Goal: Information Seeking & Learning: Learn about a topic

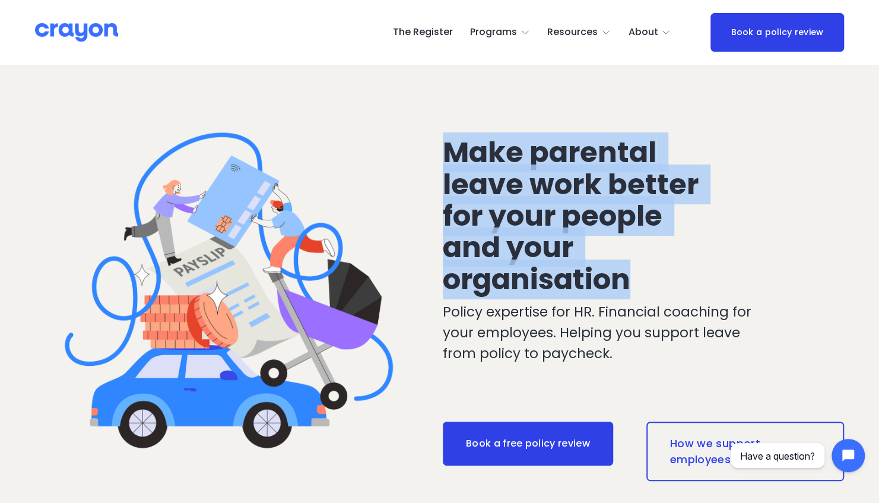
drag, startPoint x: 450, startPoint y: 152, endPoint x: 704, endPoint y: 281, distance: 284.4
click at [704, 281] on h2 "Make parental leave work better for your people and your organisation" at bounding box center [575, 216] width 265 height 159
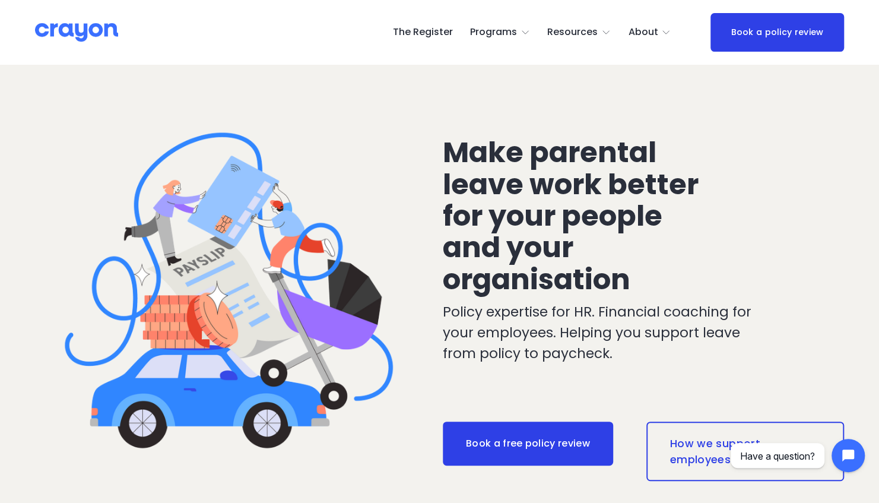
drag, startPoint x: 704, startPoint y: 281, endPoint x: 742, endPoint y: 272, distance: 39.6
click at [742, 272] on div "Make parental leave work better for your people and your organisation Policy ex…" at bounding box center [439, 311] width 879 height 493
click at [0, 0] on span "Nest: Baby Prep" at bounding box center [0, 0] width 0 height 0
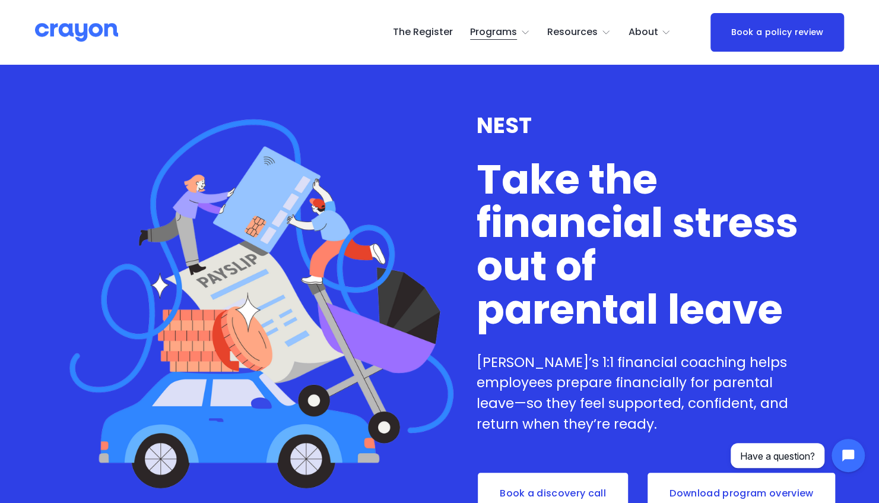
click at [0, 0] on span "Employer hub" at bounding box center [0, 0] width 0 height 0
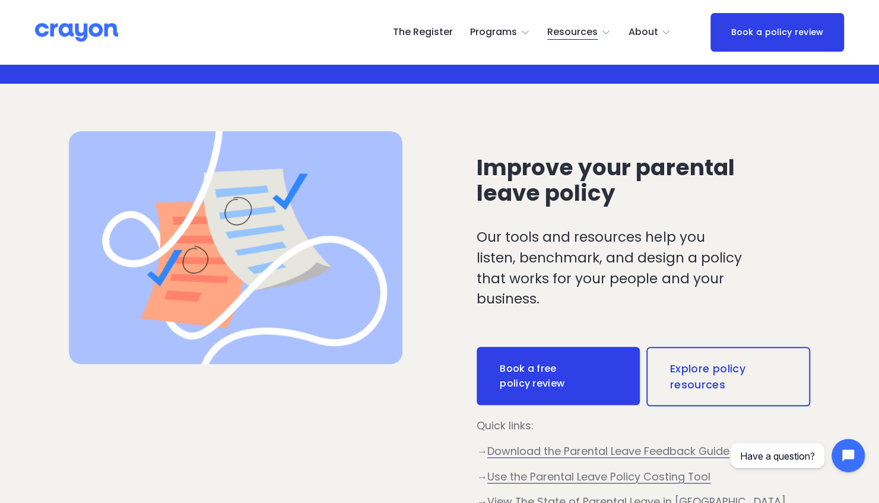
scroll to position [416, 0]
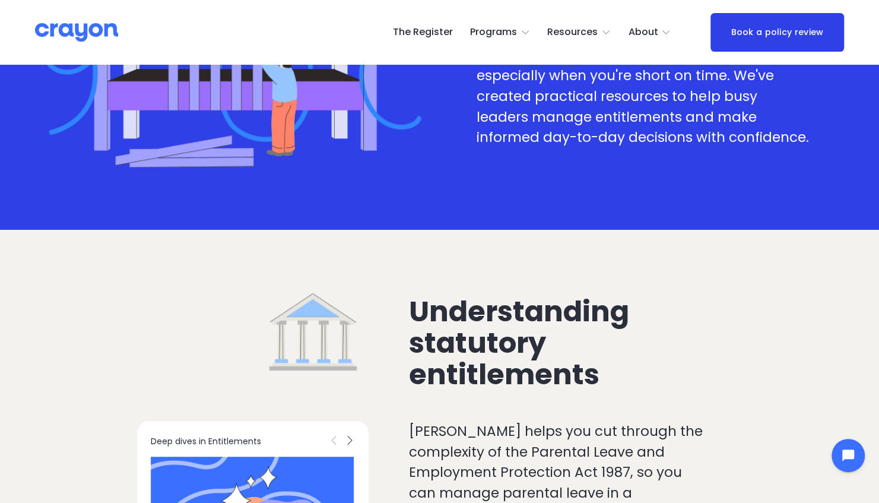
scroll to position [534, 0]
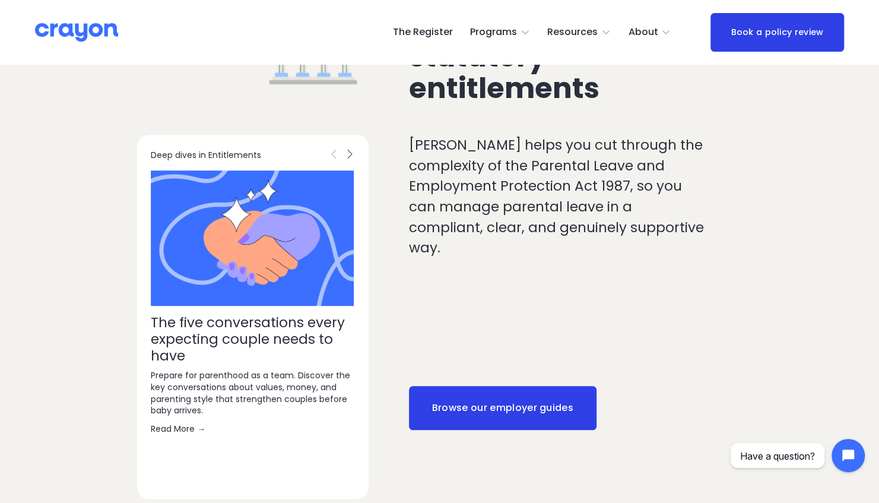
click at [531, 386] on link "Browse our employer guides" at bounding box center [503, 408] width 188 height 44
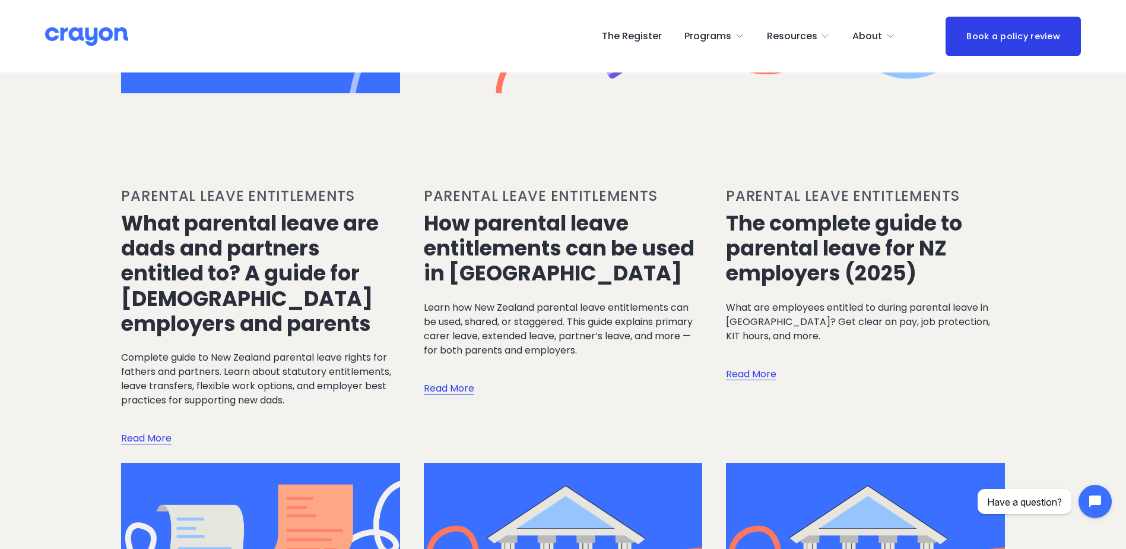
scroll to position [720, 0]
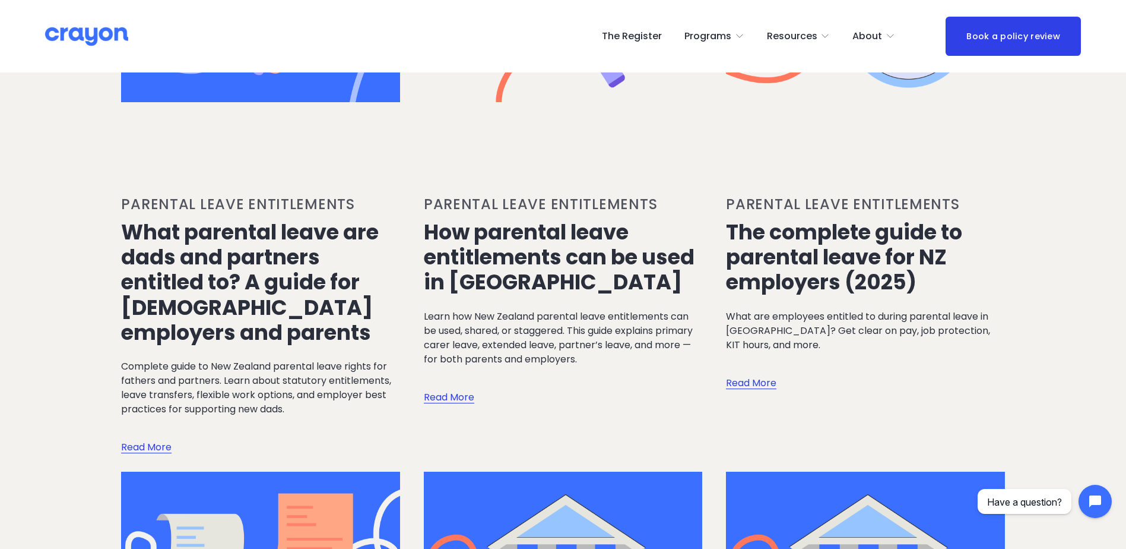
click at [574, 207] on link "Parental leave entitlements" at bounding box center [540, 204] width 233 height 20
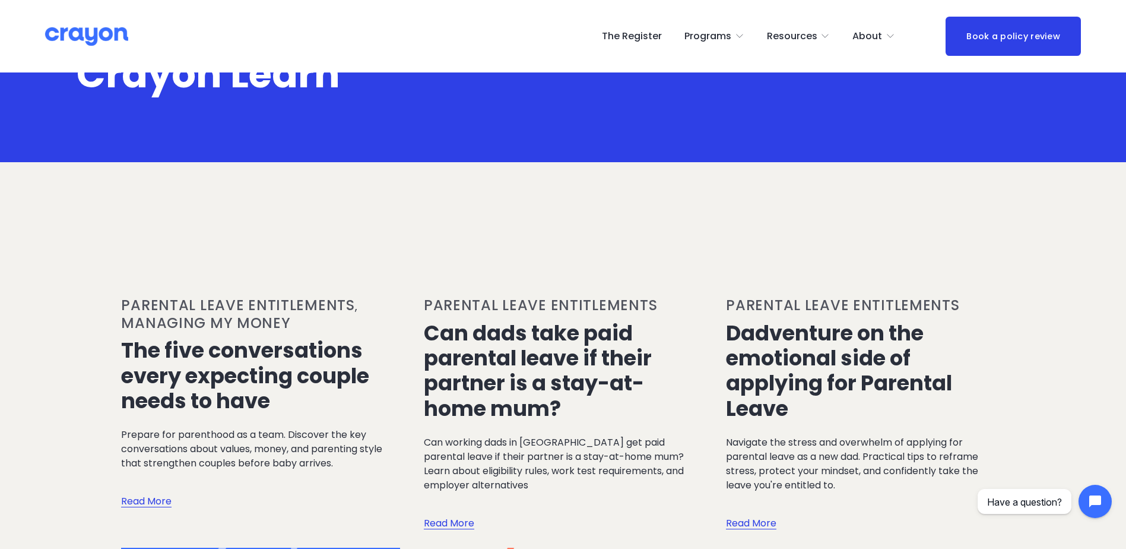
scroll to position [178, 0]
